Goal: Information Seeking & Learning: Learn about a topic

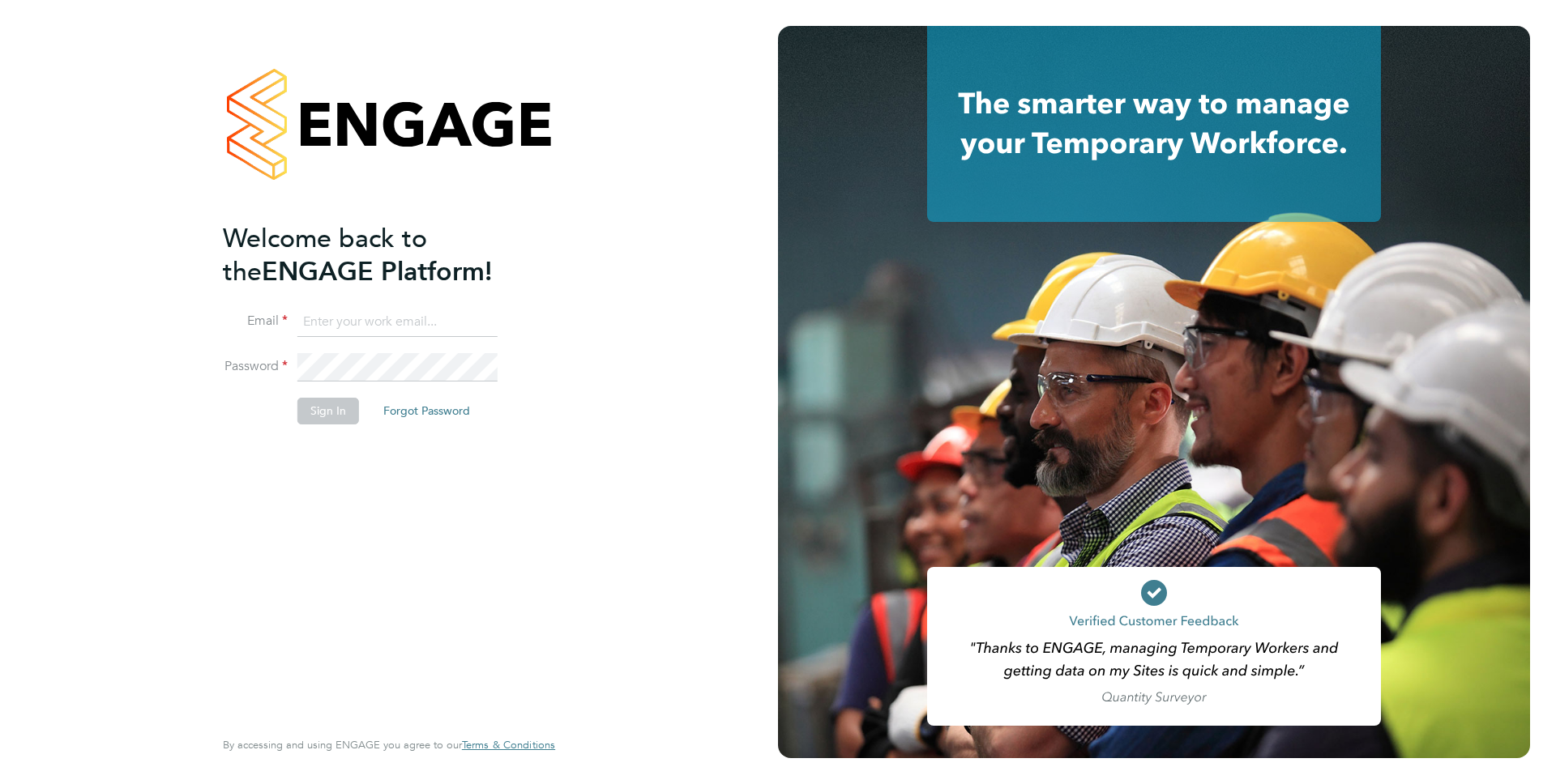
click at [383, 315] on input at bounding box center [398, 322] width 201 height 29
type input "[PERSON_NAME][EMAIL_ADDRESS][PERSON_NAME][DOMAIN_NAME]"
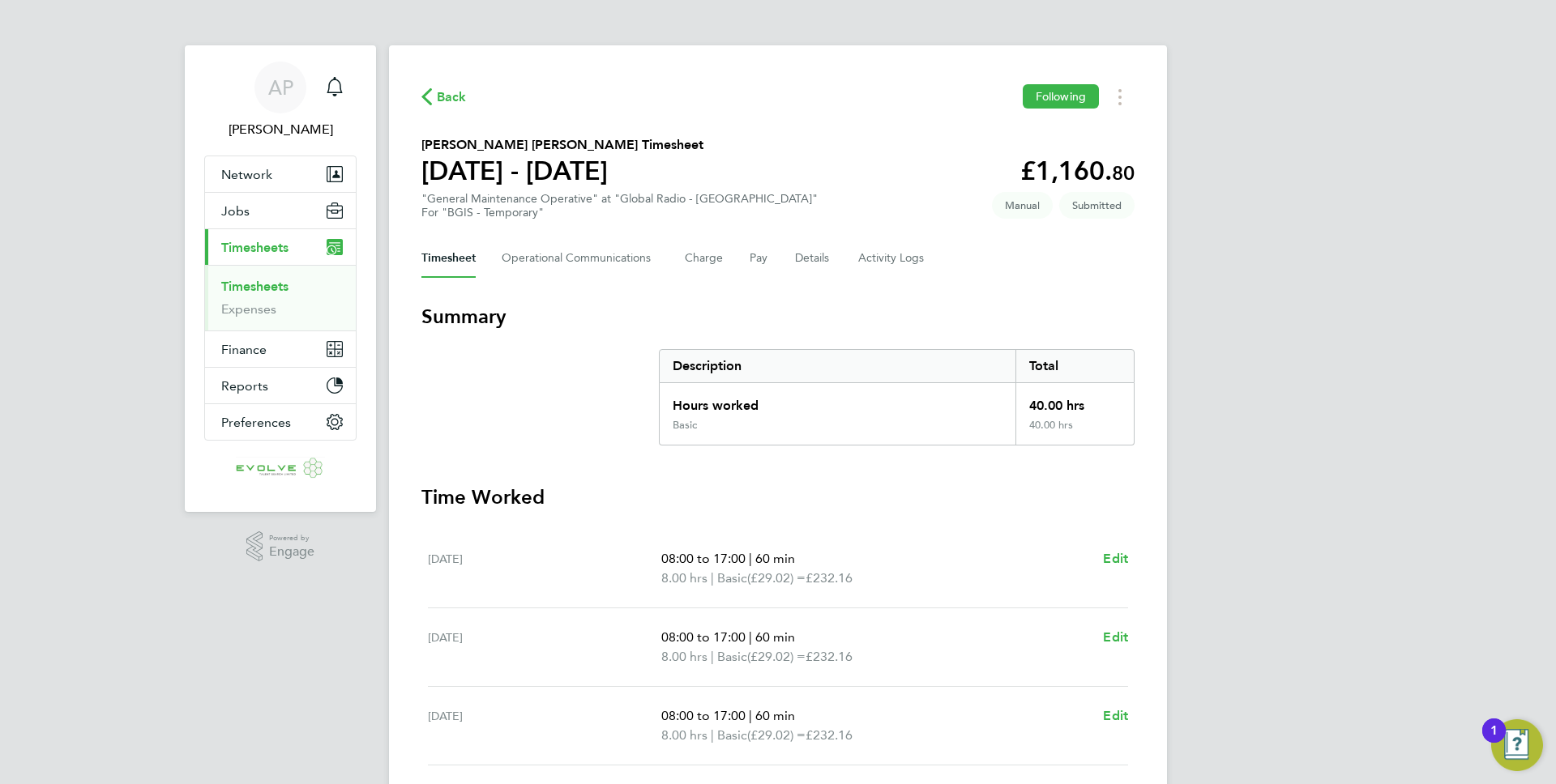
click at [276, 285] on link "Timesheets" at bounding box center [255, 286] width 67 height 15
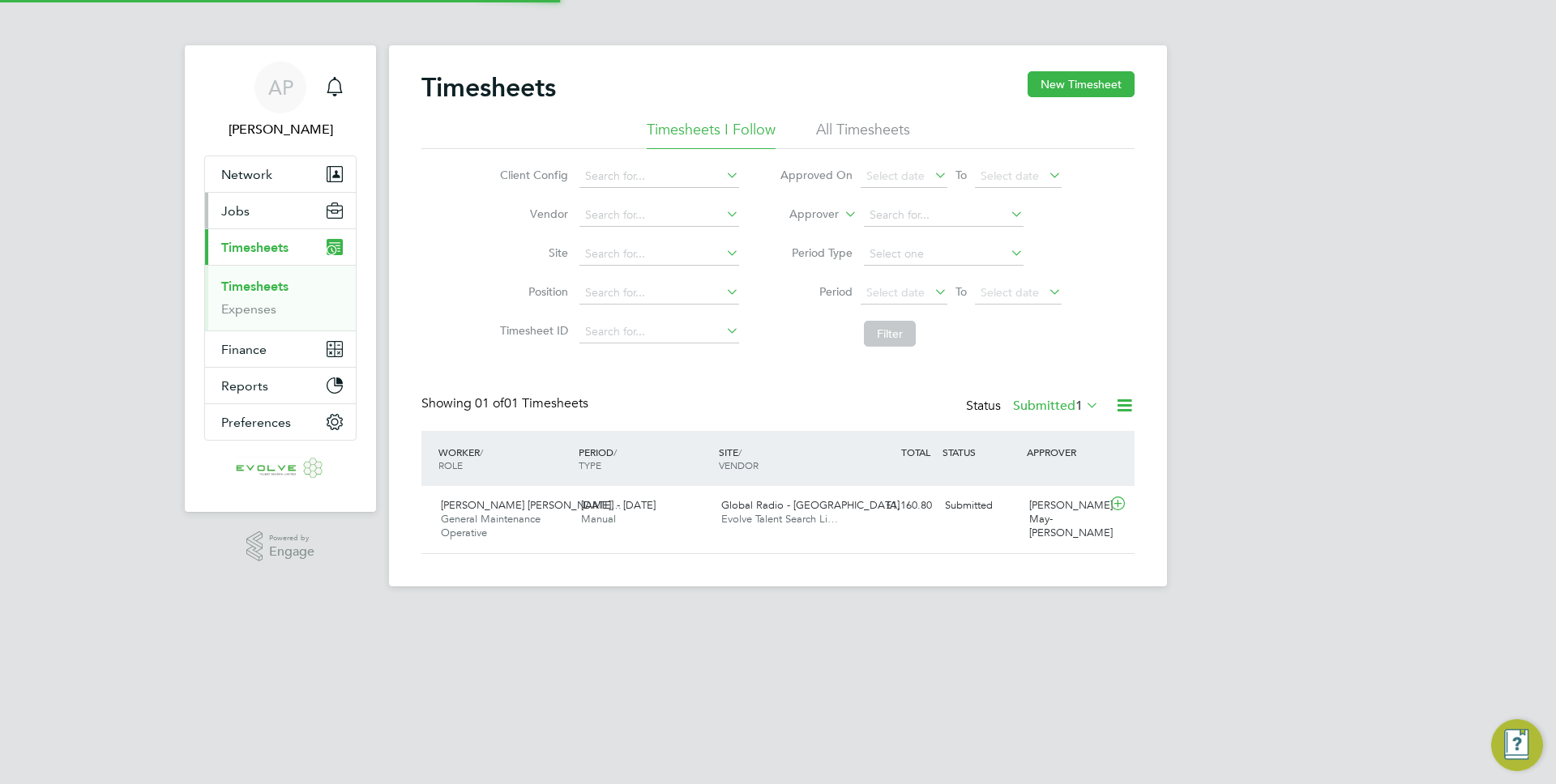
scroll to position [42, 141]
click at [274, 208] on button "Jobs" at bounding box center [280, 210] width 151 height 35
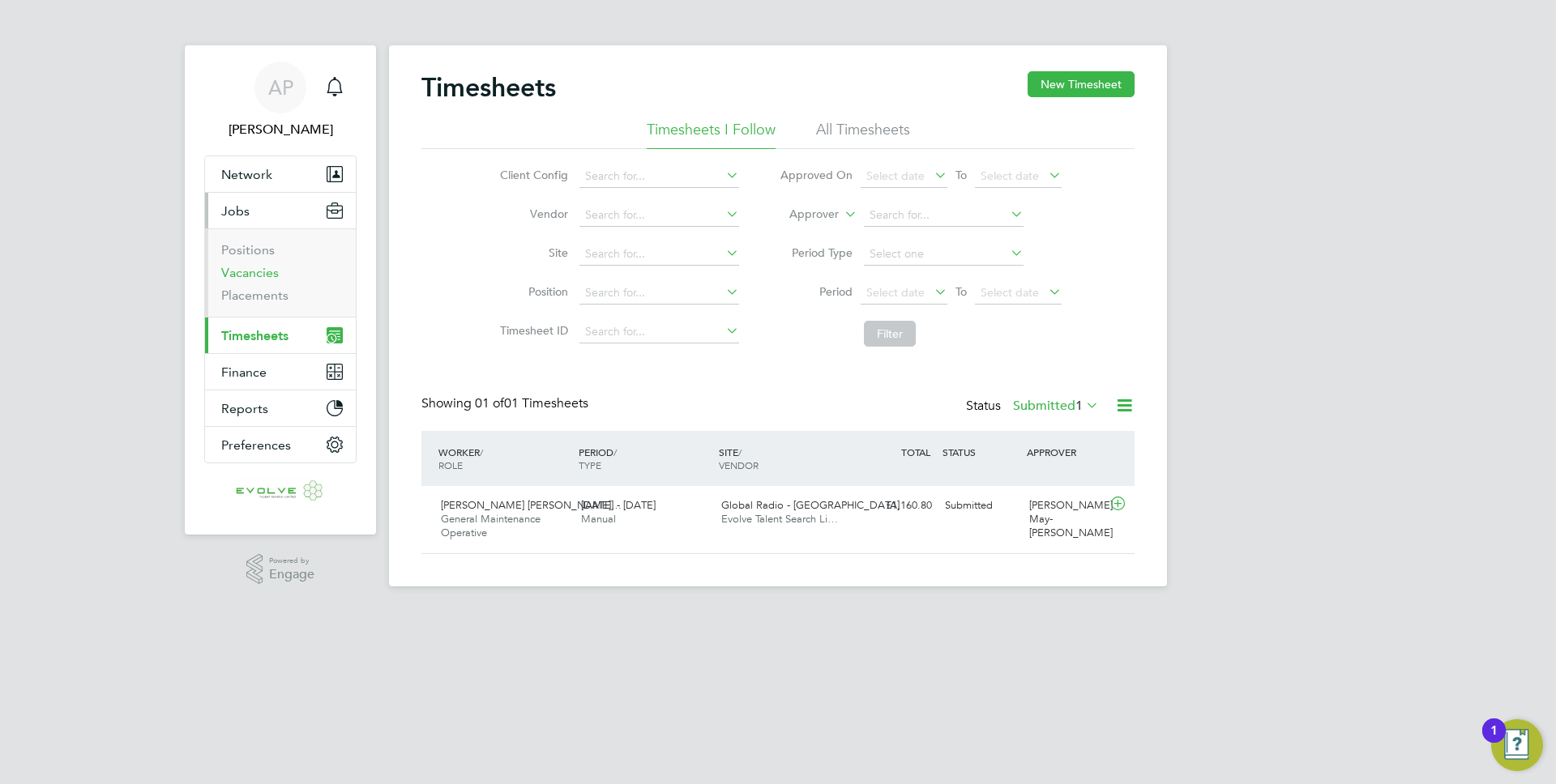
click at [263, 274] on link "Vacancies" at bounding box center [250, 272] width 58 height 15
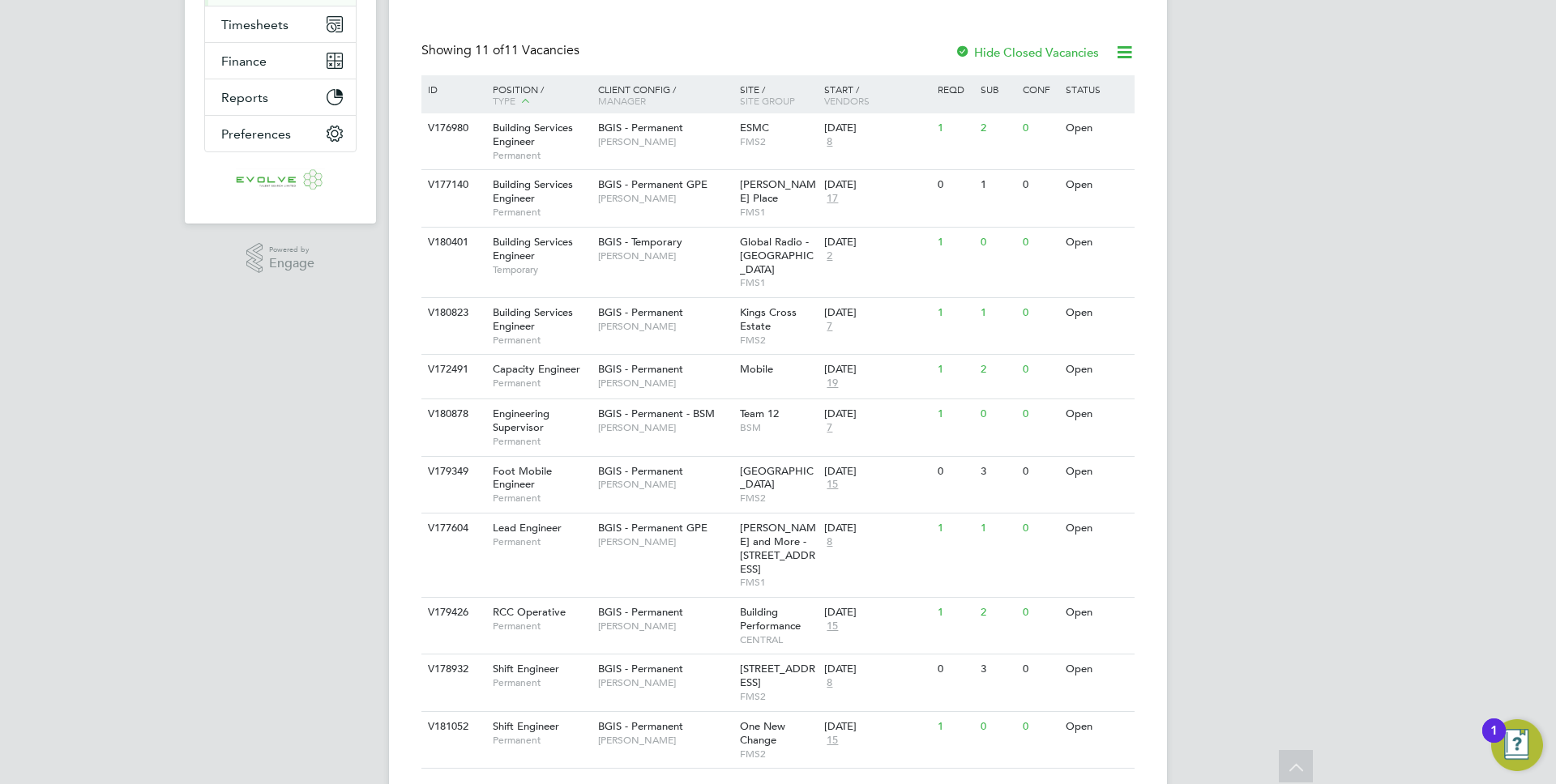
scroll to position [326, 0]
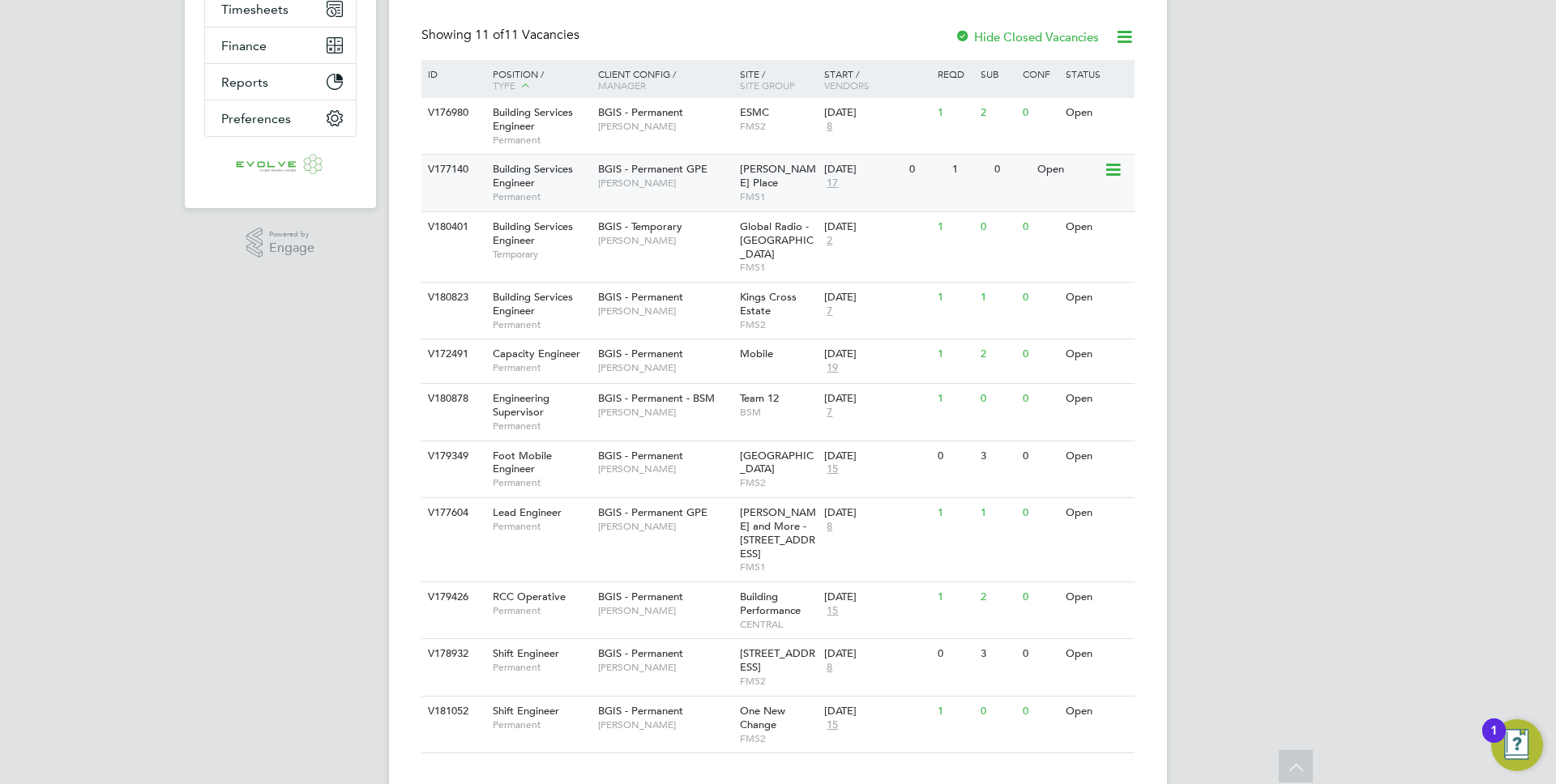
click at [667, 203] on div "V177140 Building Services Engineer Permanent BGIS - Permanent GPE Jasmin Padmor…" at bounding box center [777, 182] width 713 height 57
click at [602, 290] on span "BGIS - Permanent" at bounding box center [641, 296] width 85 height 14
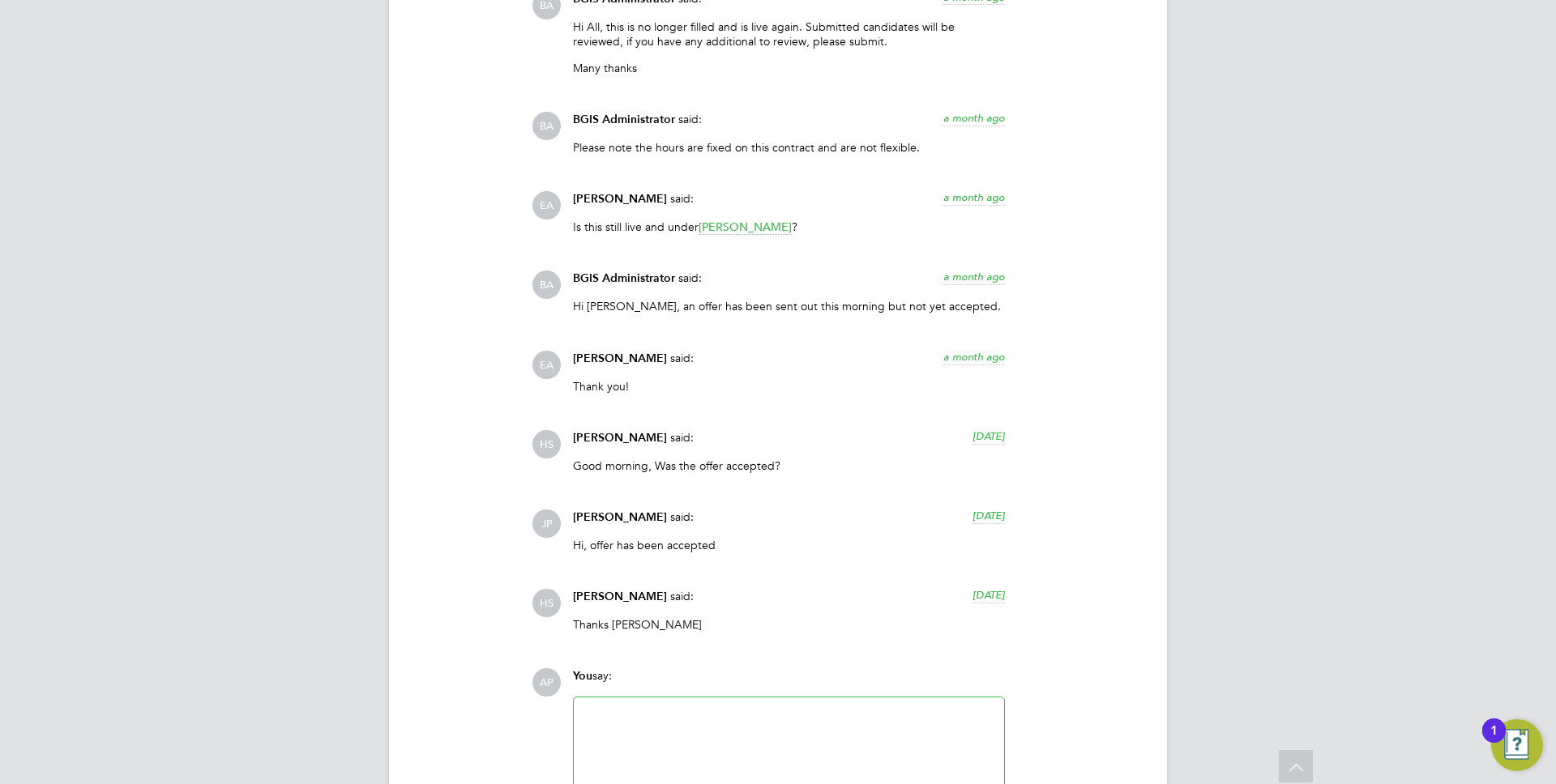
scroll to position [4074, 0]
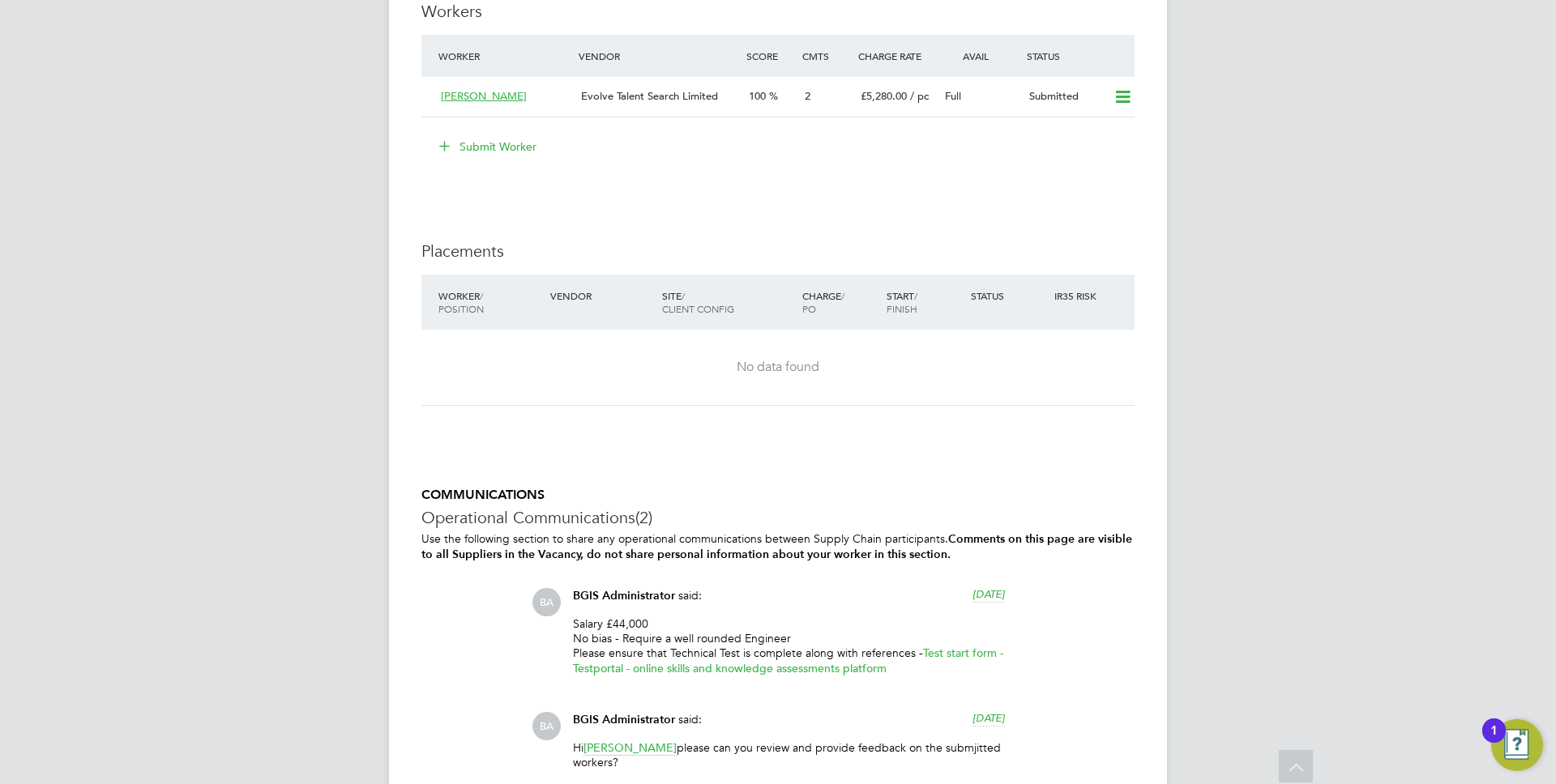
scroll to position [2317, 0]
